Goal: Use online tool/utility: Utilize a website feature to perform a specific function

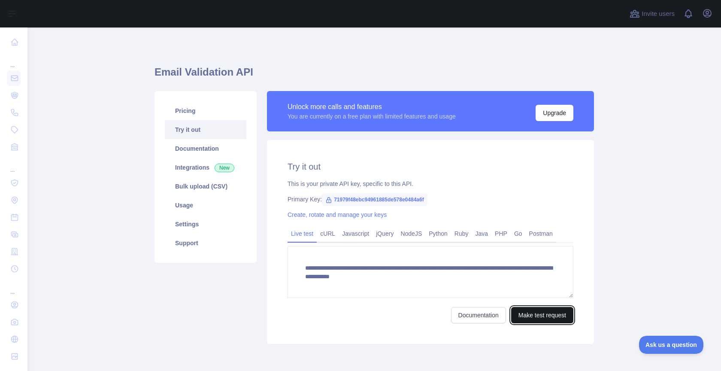
click at [527, 319] on button "Make test request" at bounding box center [542, 315] width 62 height 16
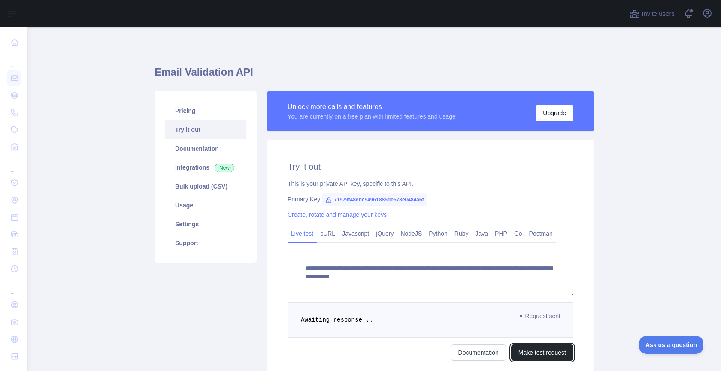
scroll to position [72, 0]
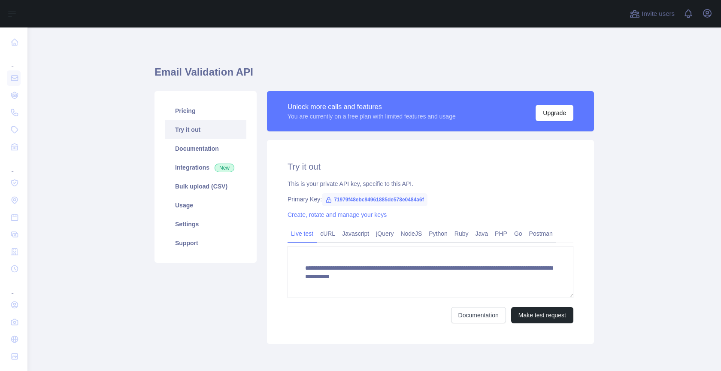
click at [544, 303] on form "**********" at bounding box center [431, 284] width 286 height 77
click at [543, 307] on button "Make test request" at bounding box center [542, 315] width 62 height 16
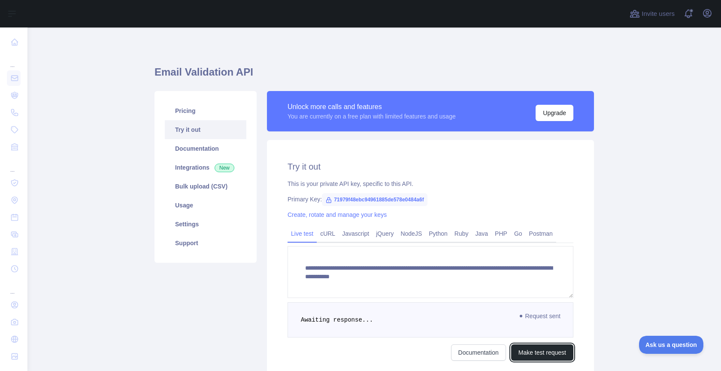
scroll to position [72, 0]
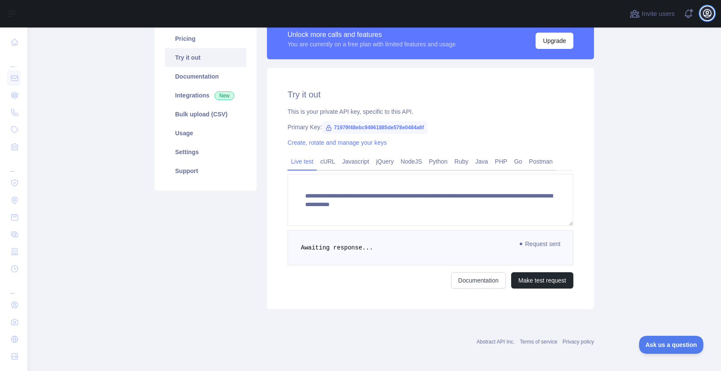
click at [708, 19] on button "Open user menu" at bounding box center [708, 13] width 14 height 14
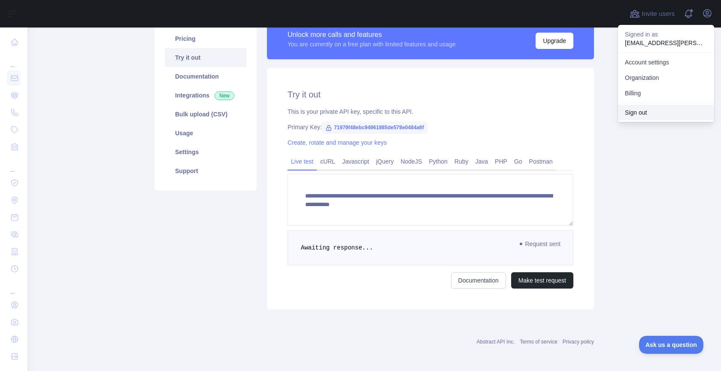
click at [653, 114] on button "Sign out" at bounding box center [666, 112] width 96 height 15
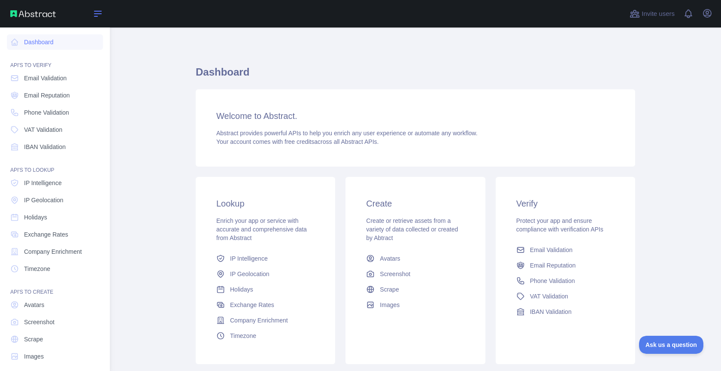
click at [94, 12] on icon at bounding box center [98, 14] width 10 height 10
click at [708, 17] on icon "button" at bounding box center [708, 13] width 8 height 8
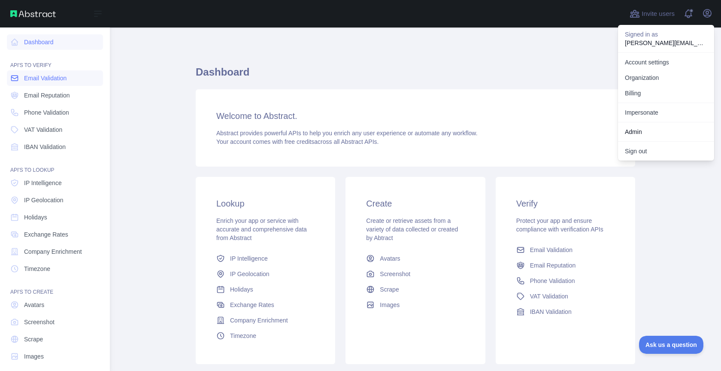
click at [48, 77] on span "Email Validation" at bounding box center [45, 78] width 43 height 9
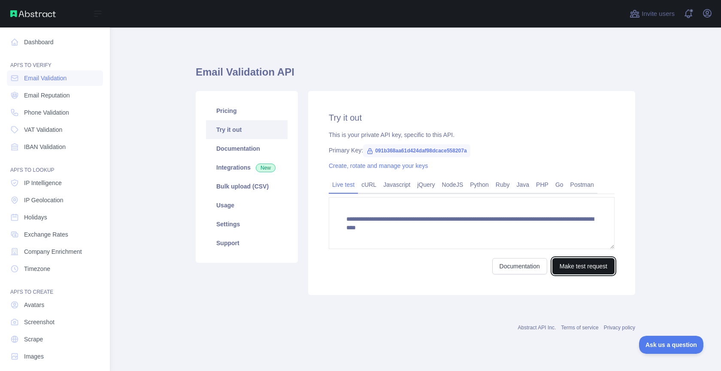
click at [583, 266] on button "Make test request" at bounding box center [584, 266] width 62 height 16
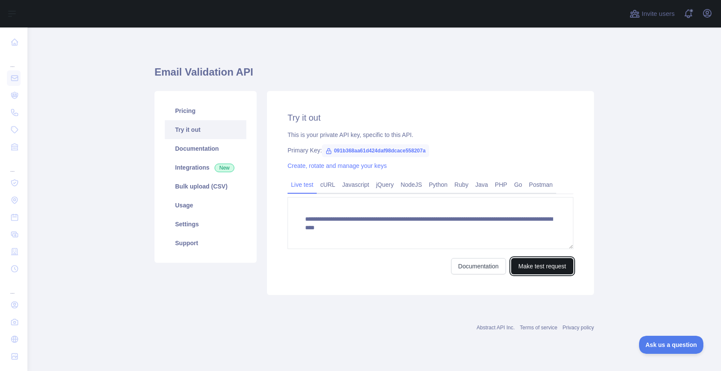
click at [529, 267] on button "Make test request" at bounding box center [542, 266] width 62 height 16
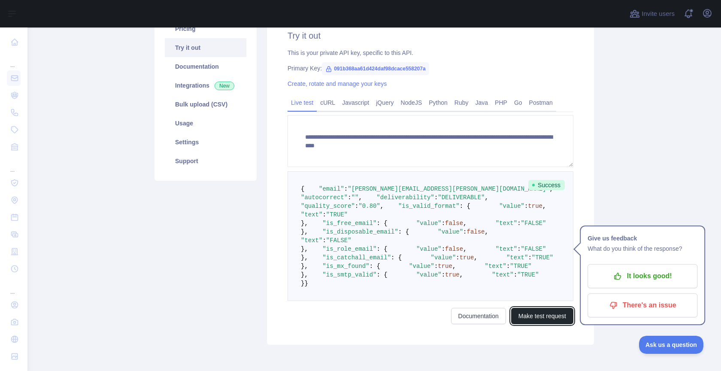
scroll to position [86, 0]
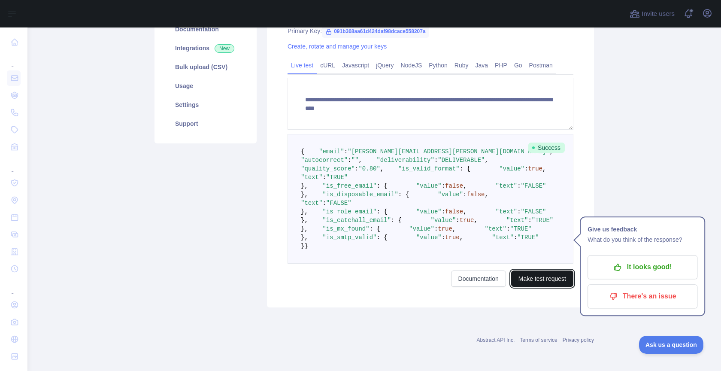
click at [548, 281] on button "Make test request" at bounding box center [542, 278] width 62 height 16
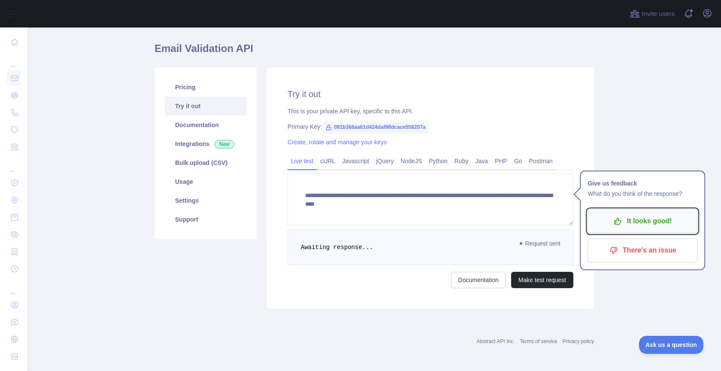
click at [653, 216] on p "It looks good!" at bounding box center [642, 221] width 97 height 15
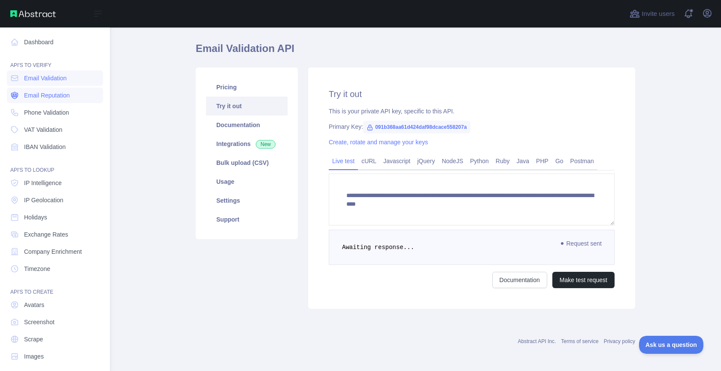
click at [47, 93] on span "Email Reputation" at bounding box center [47, 95] width 46 height 9
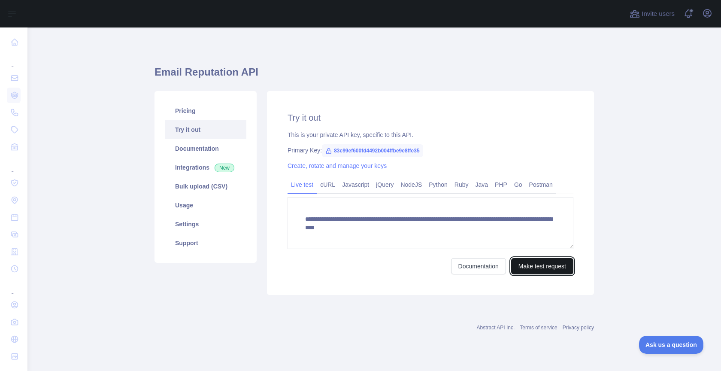
click at [515, 262] on button "Make test request" at bounding box center [542, 266] width 62 height 16
